Goal: Register for event/course

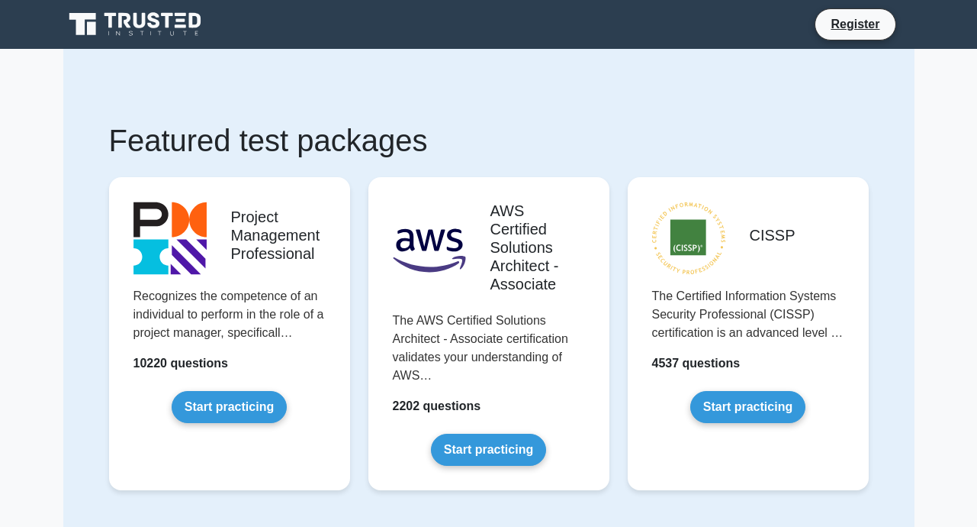
scroll to position [244, 0]
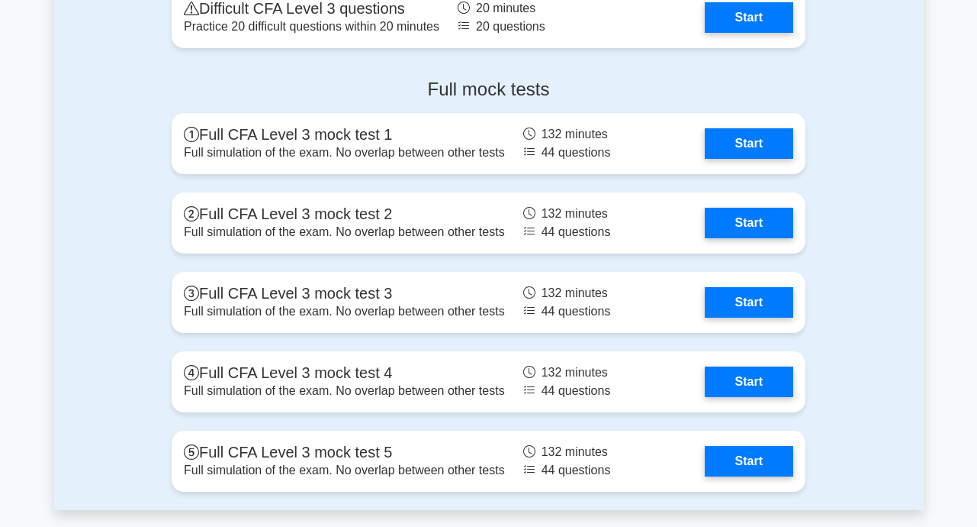
scroll to position [1862, 0]
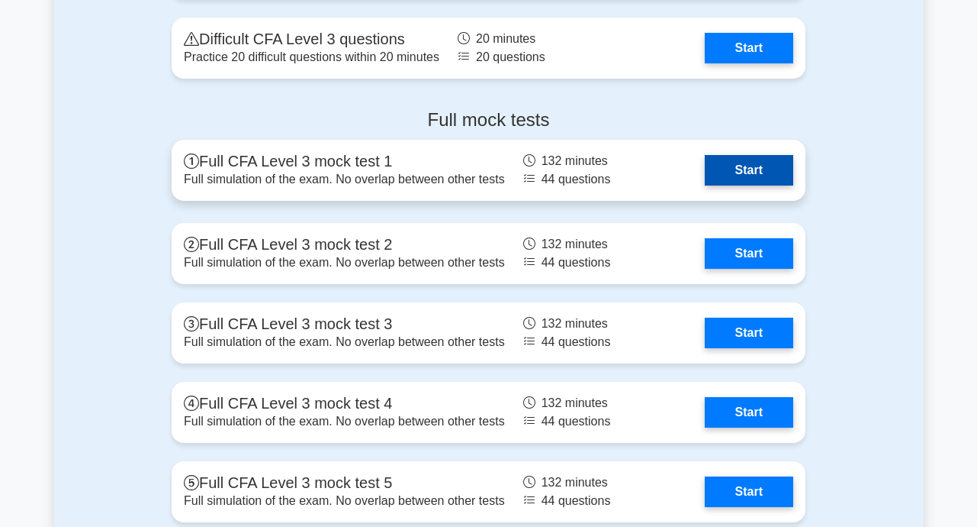
click at [734, 178] on link "Start" at bounding box center [749, 170] width 89 height 31
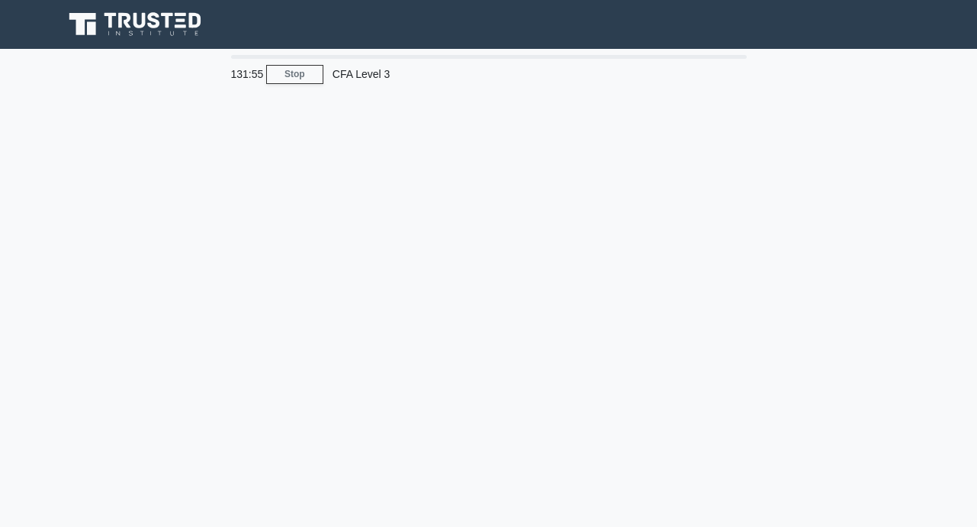
click at [366, 78] on div "CFA Level 3" at bounding box center [429, 74] width 210 height 31
click at [373, 85] on div "CFA Level 3" at bounding box center [429, 74] width 210 height 31
drag, startPoint x: 373, startPoint y: 85, endPoint x: 340, endPoint y: 75, distance: 34.3
click at [340, 75] on div "CFA Level 3" at bounding box center [429, 74] width 210 height 31
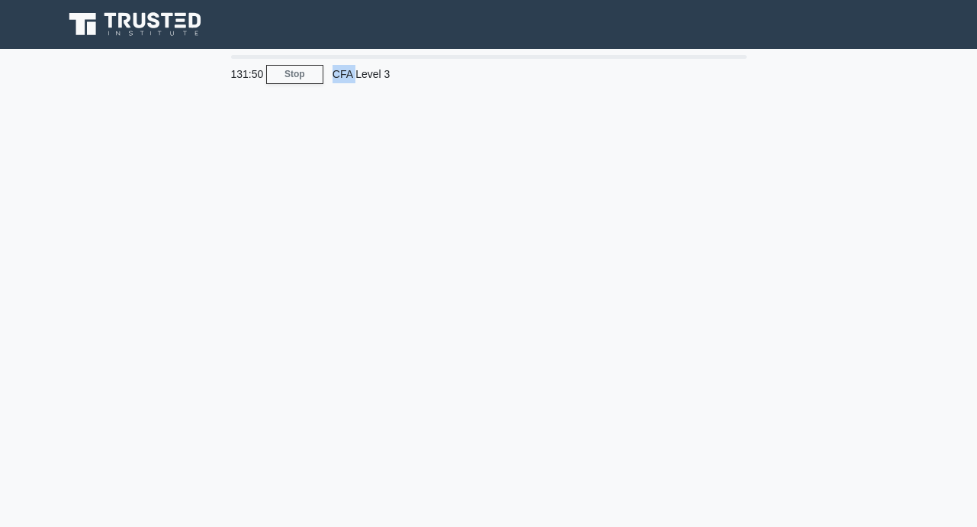
click at [340, 75] on div "CFA Level 3" at bounding box center [429, 74] width 210 height 31
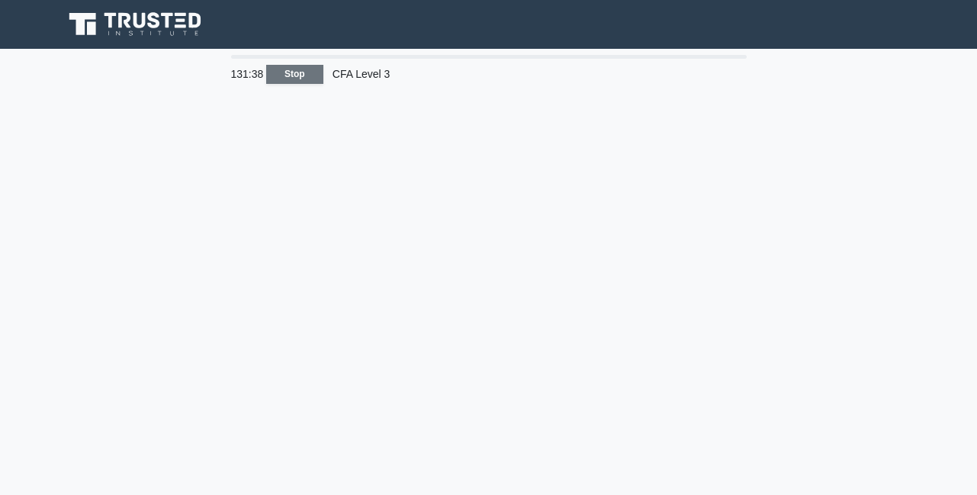
click at [297, 79] on link "Stop" at bounding box center [294, 74] width 57 height 19
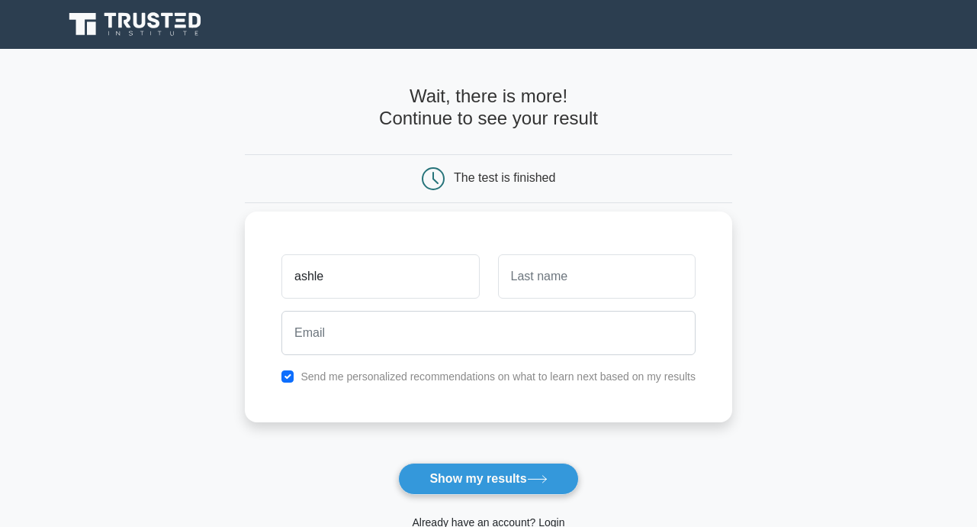
type input "[PERSON_NAME]"
drag, startPoint x: 297, startPoint y: 279, endPoint x: 332, endPoint y: 279, distance: 35.1
click at [332, 279] on input "[PERSON_NAME]" at bounding box center [381, 276] width 198 height 44
type input "[PERSON_NAME]"
click at [514, 277] on input "text" at bounding box center [597, 276] width 198 height 44
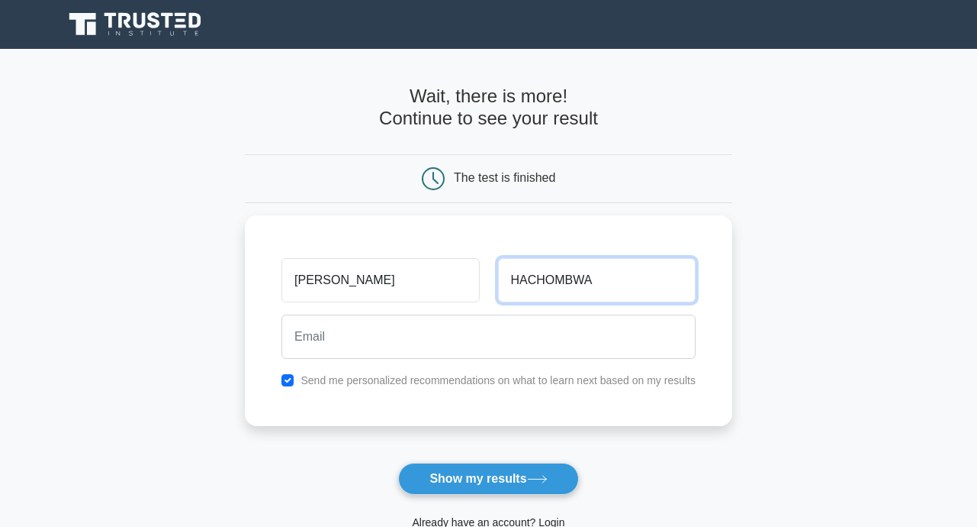
type input "HACHOMBWA"
